Goal: Ask a question

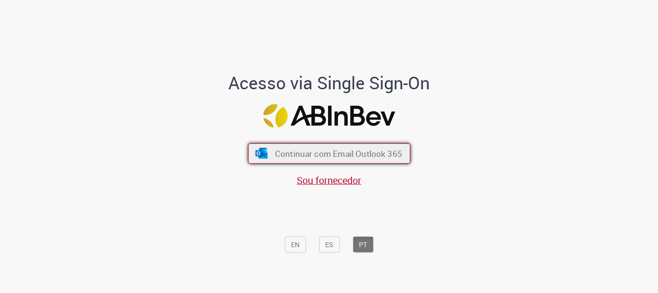
click at [308, 149] on span "Continuar com Email Outlook 365" at bounding box center [338, 153] width 127 height 11
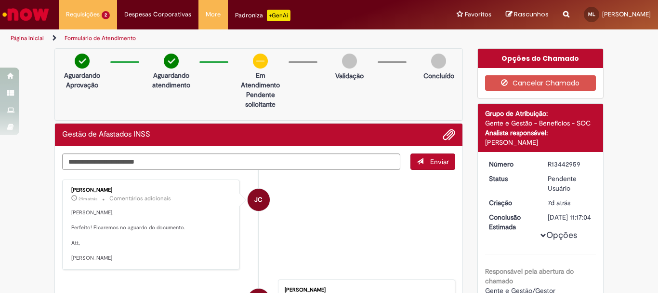
click at [246, 158] on textarea "Digite sua mensagem aqui..." at bounding box center [231, 161] width 338 height 16
type textarea "**********"
click at [446, 159] on button "Enviar" at bounding box center [433, 161] width 45 height 16
